Goal: Task Accomplishment & Management: Use online tool/utility

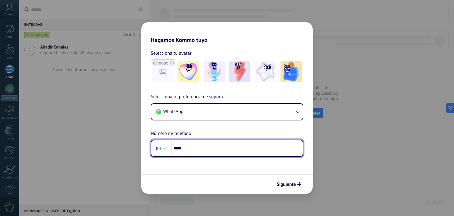
click at [164, 152] on div at bounding box center [158, 148] width 11 height 12
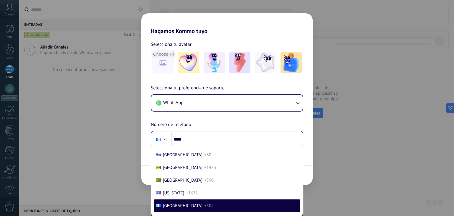
scroll to position [520, 0]
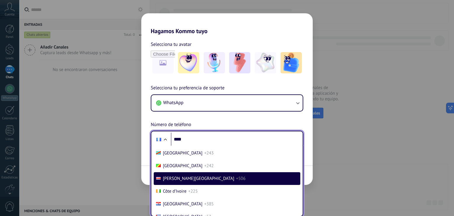
click at [169, 181] on span "[PERSON_NAME][GEOGRAPHIC_DATA]" at bounding box center [199, 179] width 72 height 6
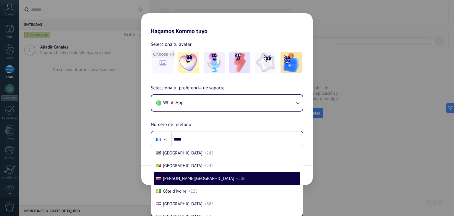
scroll to position [0, 0]
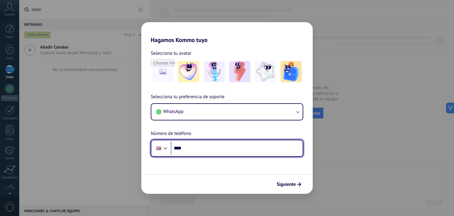
click at [196, 144] on input "****" at bounding box center [237, 148] width 132 height 14
type input "**********"
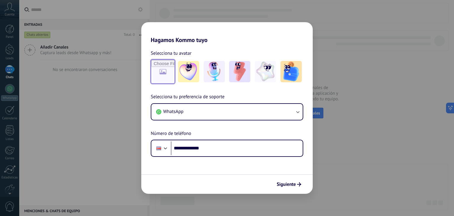
click at [159, 72] on input "file" at bounding box center [162, 71] width 23 height 23
type input "**********"
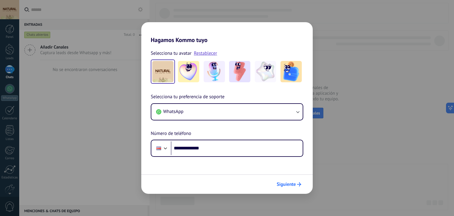
click at [288, 185] on span "Siguiente" at bounding box center [286, 184] width 19 height 4
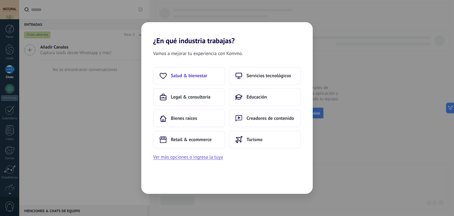
click at [198, 77] on span "Salud & bienestar" at bounding box center [189, 76] width 36 height 6
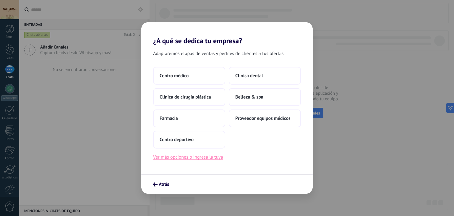
click at [199, 159] on button "Ver más opciones o ingresa la tuya" at bounding box center [188, 157] width 70 height 8
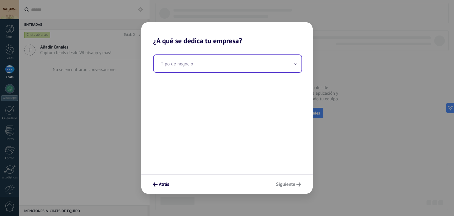
click at [185, 69] on input "text" at bounding box center [228, 63] width 148 height 17
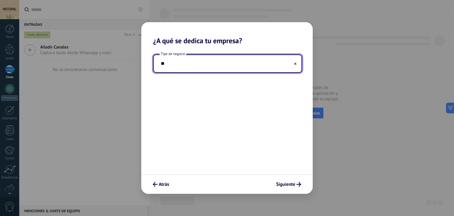
type input "*"
type input "**********"
click at [278, 186] on span "Siguiente" at bounding box center [285, 184] width 19 height 4
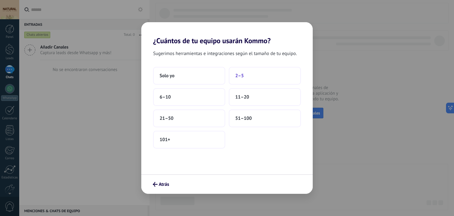
click at [241, 74] on span "2–5" at bounding box center [240, 76] width 9 height 6
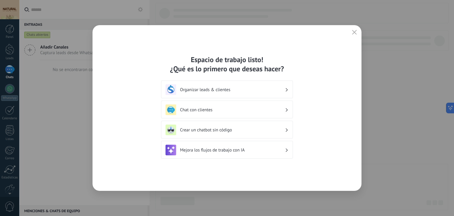
click at [258, 86] on div "Organizar leads & clientes" at bounding box center [227, 89] width 123 height 11
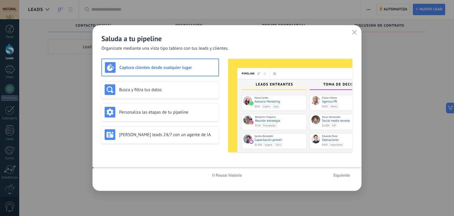
click at [283, 87] on img at bounding box center [290, 105] width 124 height 93
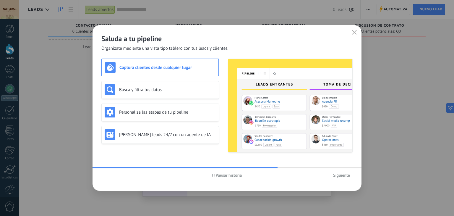
click at [343, 177] on span "Siguiente" at bounding box center [341, 175] width 17 height 4
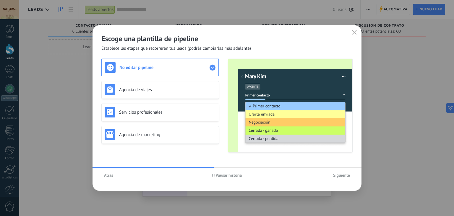
click at [344, 175] on span "Siguiente" at bounding box center [341, 175] width 17 height 4
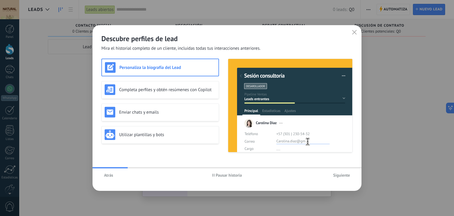
click at [344, 175] on span "Siguiente" at bounding box center [341, 175] width 17 height 4
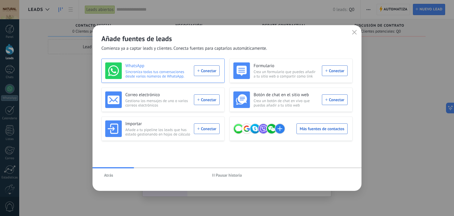
click at [203, 74] on div "WhatsApp Sincroniza todas tus conversaciones desde varios números de WhatsApp. …" at bounding box center [162, 70] width 115 height 17
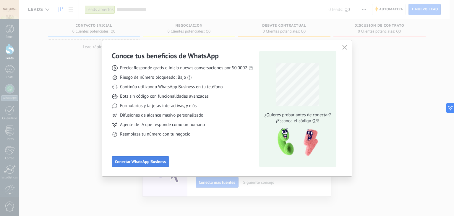
click at [135, 161] on span "Conectar WhatsApp Business" at bounding box center [140, 161] width 51 height 4
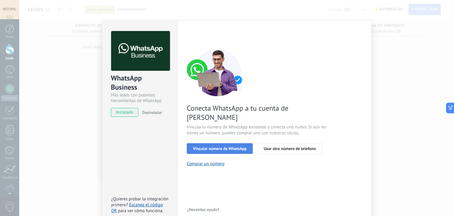
click at [233, 146] on span "Vincular número de WhatsApp" at bounding box center [220, 148] width 54 height 4
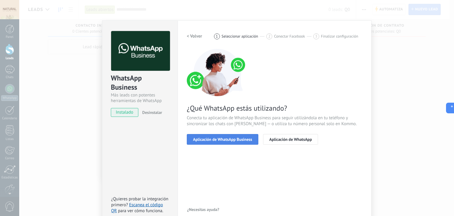
click at [239, 139] on span "Aplicación de WhatsApp Business" at bounding box center [222, 139] width 59 height 4
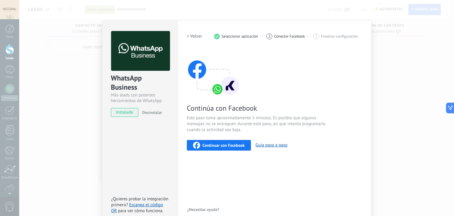
scroll to position [8, 0]
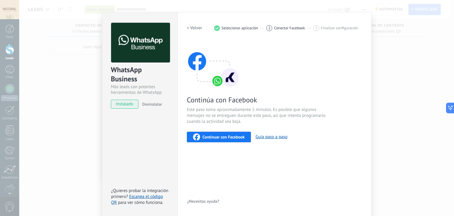
click at [220, 135] on span "Continuar con Facebook" at bounding box center [224, 137] width 42 height 4
click at [229, 136] on span "Continuar con Facebook" at bounding box center [224, 137] width 42 height 4
click at [233, 135] on span "Continuar con Facebook" at bounding box center [224, 137] width 42 height 4
click at [70, 60] on div "WhatsApp Business Más leads con potentes herramientas de WhatsApp instalado Des…" at bounding box center [236, 108] width 435 height 216
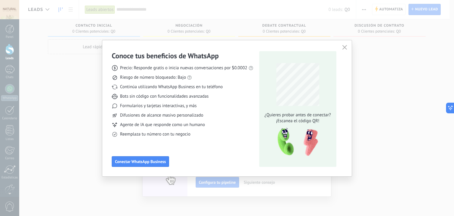
click at [343, 48] on icon "button" at bounding box center [345, 47] width 5 height 5
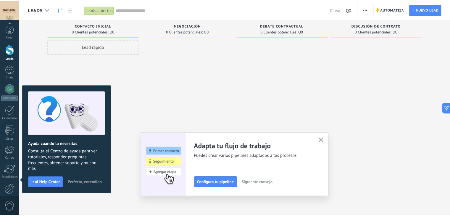
scroll to position [30, 0]
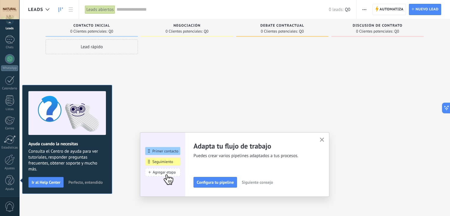
click at [323, 141] on use "button" at bounding box center [322, 140] width 4 height 4
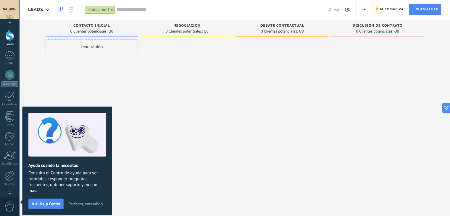
scroll to position [0, 0]
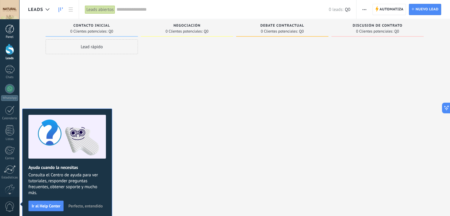
click at [9, 27] on div at bounding box center [9, 29] width 9 height 9
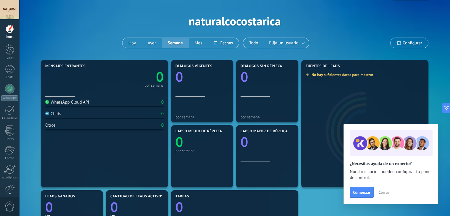
scroll to position [17, 0]
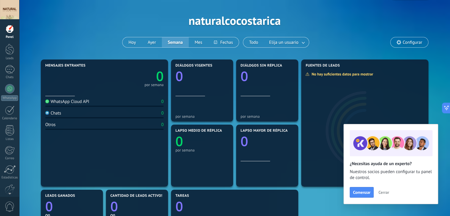
click at [399, 42] on icon at bounding box center [398, 42] width 5 height 5
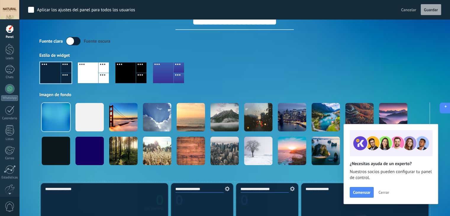
click at [445, 107] on icon at bounding box center [444, 108] width 6 height 6
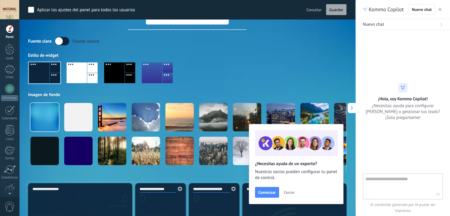
click at [319, 56] on div "Estilo de widget" at bounding box center [187, 56] width 318 height 6
click at [437, 9] on button "button" at bounding box center [440, 9] width 6 height 7
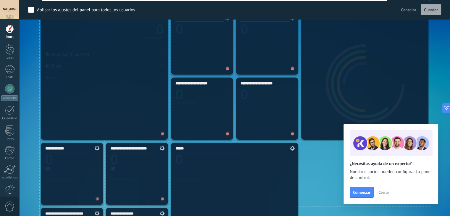
scroll to position [191, 0]
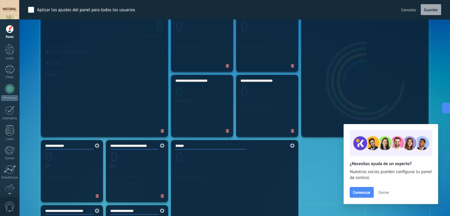
click at [98, 147] on icon at bounding box center [96, 145] width 7 height 5
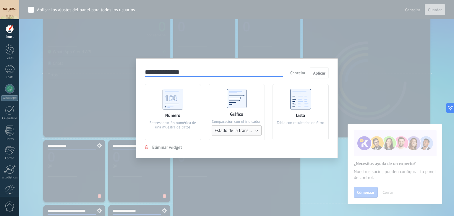
click at [231, 130] on span "Estado de la transacción" at bounding box center [238, 131] width 46 height 6
click at [231, 130] on span "Estado de la transacción" at bounding box center [237, 130] width 58 height 6
click at [170, 118] on div "Número" at bounding box center [172, 116] width 15 height 6
click at [299, 70] on span "Cancelar" at bounding box center [298, 72] width 15 height 5
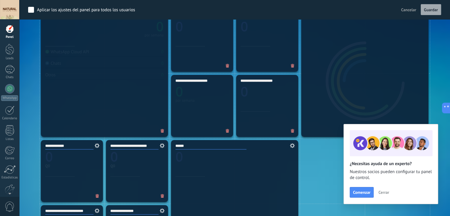
click at [99, 146] on icon at bounding box center [96, 145] width 7 height 5
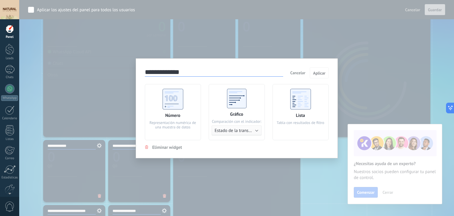
click at [296, 75] on span "Cancelar" at bounding box center [298, 72] width 15 height 5
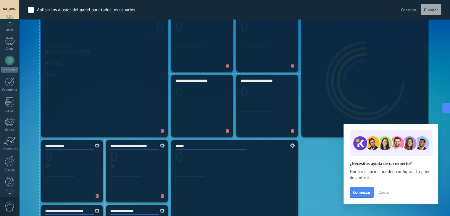
scroll to position [30, 0]
click at [11, 209] on span "0" at bounding box center [10, 206] width 10 height 10
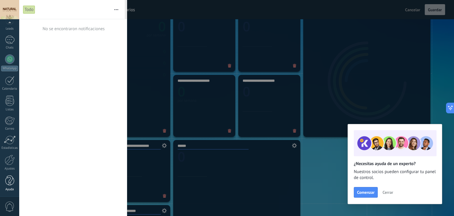
click at [9, 185] on link "Ayuda" at bounding box center [9, 183] width 19 height 16
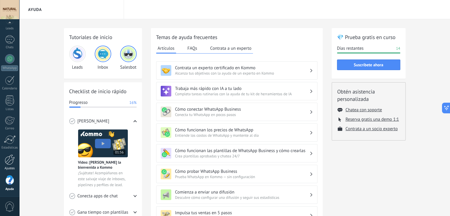
click at [12, 160] on div at bounding box center [10, 159] width 10 height 10
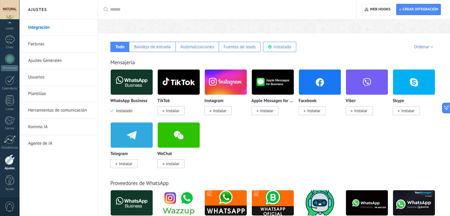
scroll to position [83, 0]
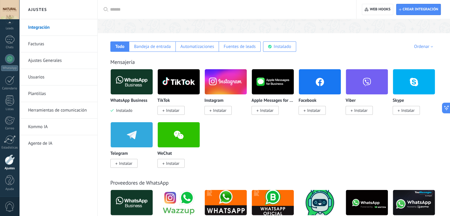
click at [164, 110] on icon at bounding box center [163, 110] width 2 height 2
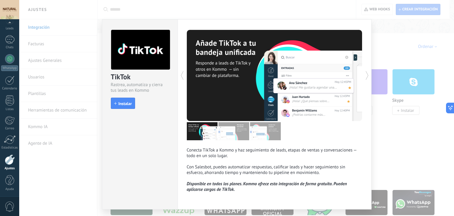
click at [386, 153] on div "TikTok Rastrea, automatiza y cierra tus leads en Kommo install Instalar Conecta…" at bounding box center [236, 108] width 435 height 216
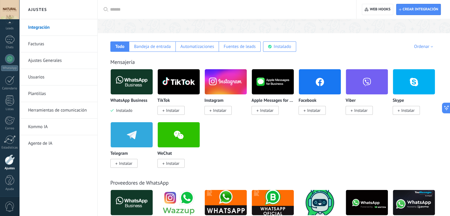
click at [210, 110] on icon at bounding box center [210, 110] width 2 height 2
click at [221, 111] on span "Instalar" at bounding box center [219, 110] width 13 height 5
click at [219, 83] on img at bounding box center [226, 81] width 42 height 29
click at [211, 109] on span at bounding box center [210, 110] width 2 height 5
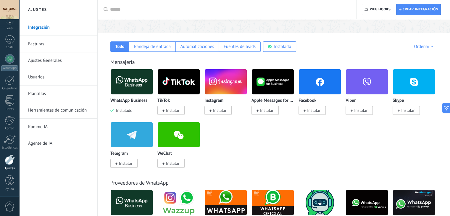
click at [208, 108] on span "Instalar" at bounding box center [217, 110] width 27 height 9
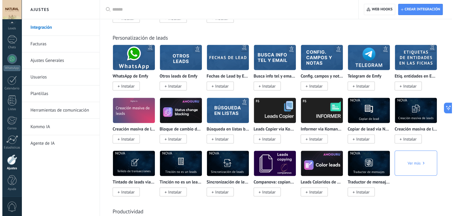
scroll to position [1652, 0]
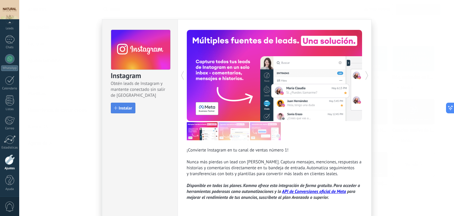
click at [129, 108] on span "Instalar" at bounding box center [125, 108] width 13 height 4
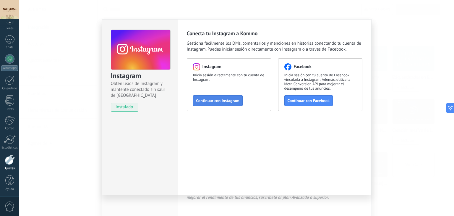
click at [231, 101] on span "Continuar con Instagram" at bounding box center [217, 101] width 43 height 4
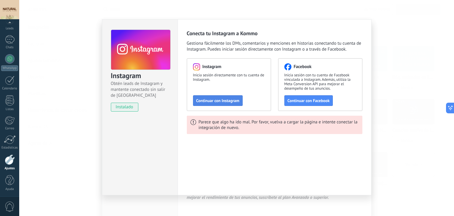
click at [217, 102] on span "Continuar con Instagram" at bounding box center [217, 101] width 43 height 4
click at [88, 19] on div "Instagram Obtén leads de Instagram y mantente conectado sin salir de Kommo inst…" at bounding box center [236, 108] width 435 height 216
